Goal: Find specific page/section: Find specific page/section

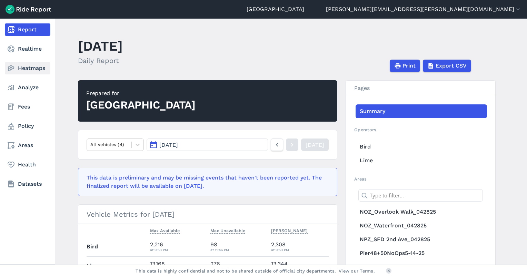
click at [31, 70] on link "Heatmaps" at bounding box center [27, 68] width 45 height 12
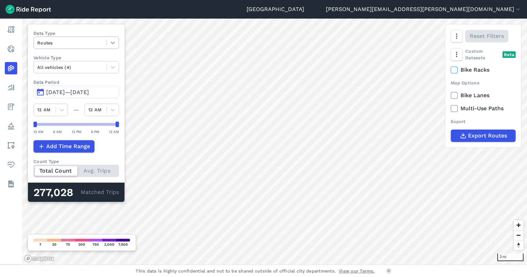
click at [114, 43] on icon at bounding box center [112, 42] width 7 height 7
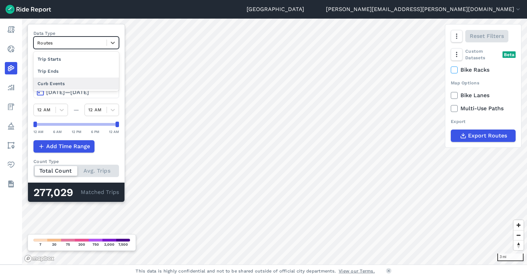
click at [74, 82] on div "Curb Events" at bounding box center [75, 84] width 85 height 12
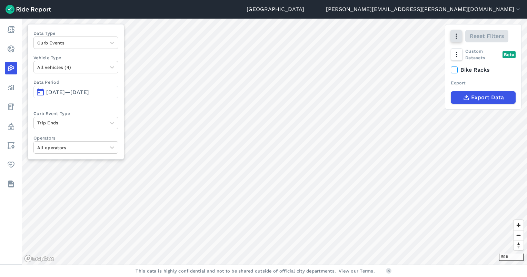
click at [459, 34] on icon "button" at bounding box center [456, 36] width 7 height 7
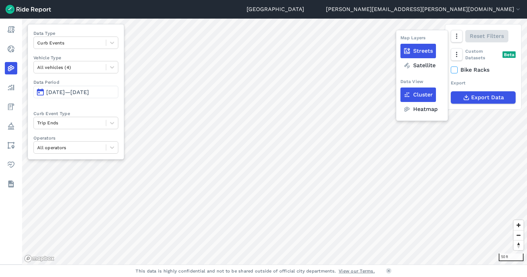
click at [422, 111] on label "Heatmap" at bounding box center [420, 109] width 40 height 14
click at [400, 39] on input "Heatmap" at bounding box center [400, 36] width 0 height 4
